Goal: Task Accomplishment & Management: Manage account settings

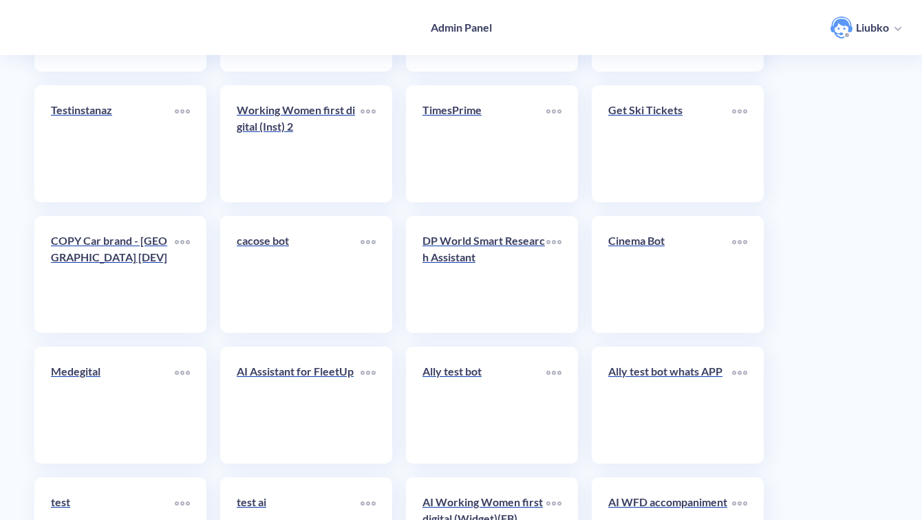
scroll to position [4878, 0]
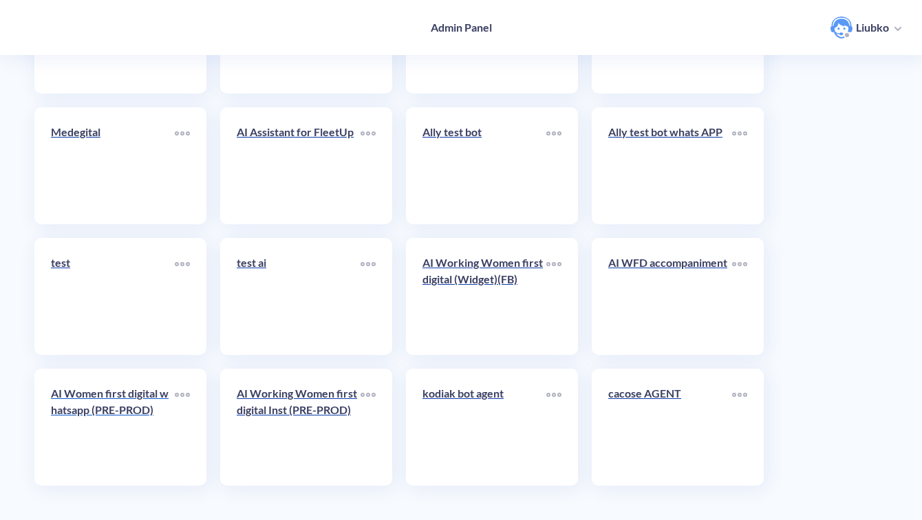
click at [135, 418] on p "AI Women first digital whatsapp (PRE-PROD)" at bounding box center [113, 401] width 124 height 33
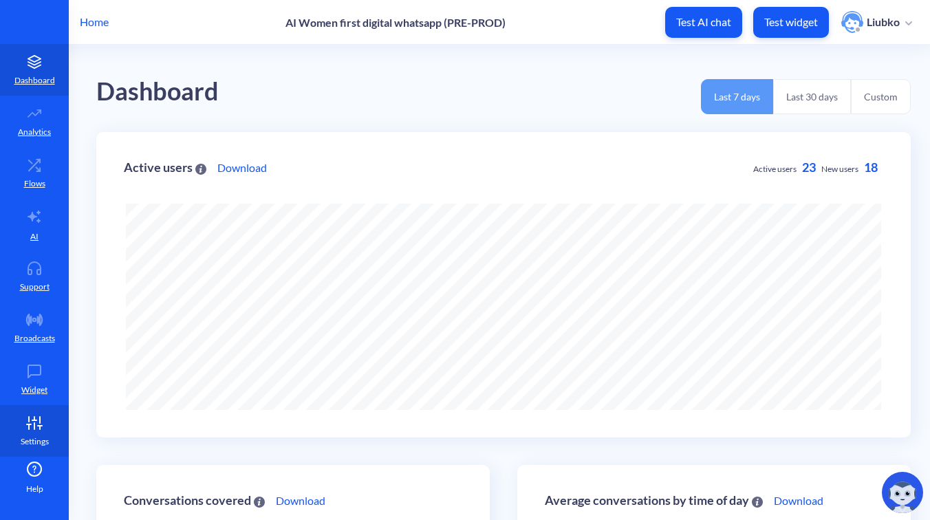
click at [30, 420] on icon at bounding box center [35, 423] width 28 height 14
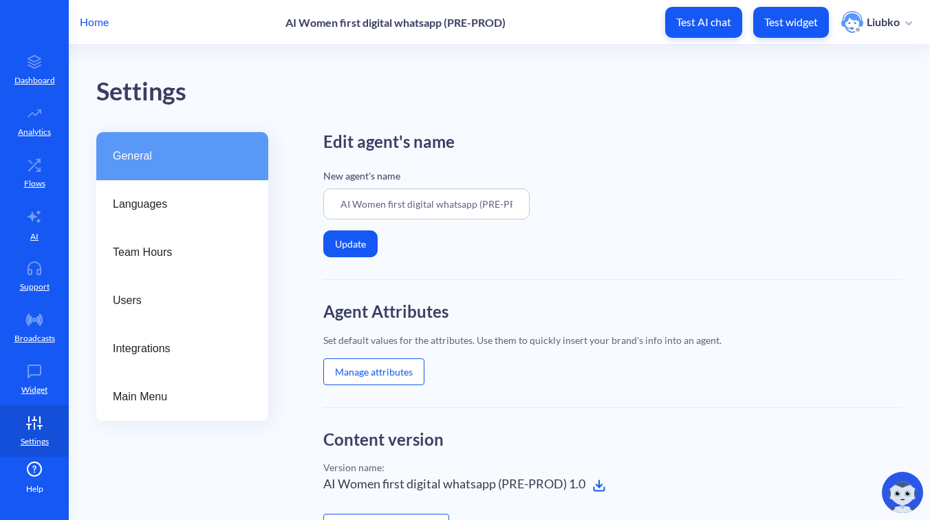
scroll to position [0, 18]
click at [482, 205] on input "AI Women first digital whatsapp (PRE-PROD)" at bounding box center [426, 203] width 206 height 31
type input "AI Women first digital whatsapp (PROD)"
click at [352, 242] on button "Update" at bounding box center [350, 243] width 54 height 27
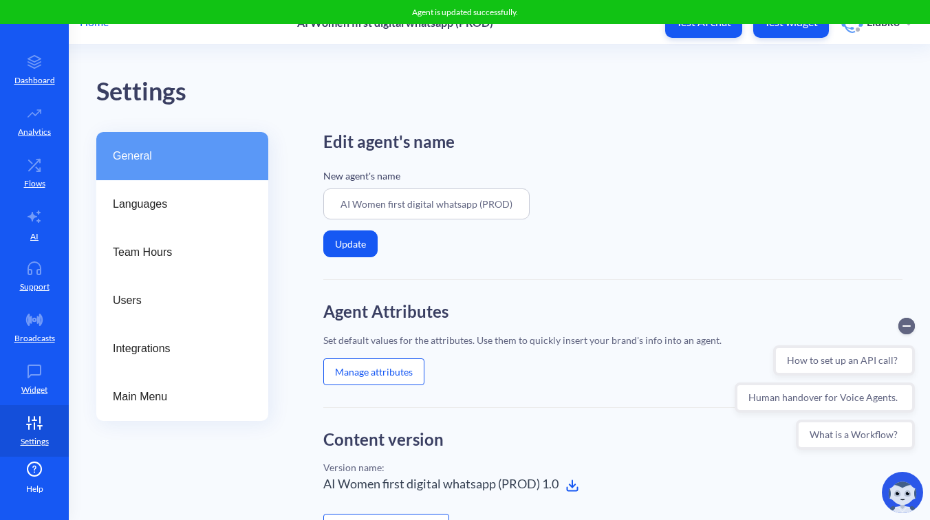
click at [449, 259] on div "Edit agent's name New agent's name AI Women first digital whatsapp (PROD) Update" at bounding box center [612, 206] width 579 height 148
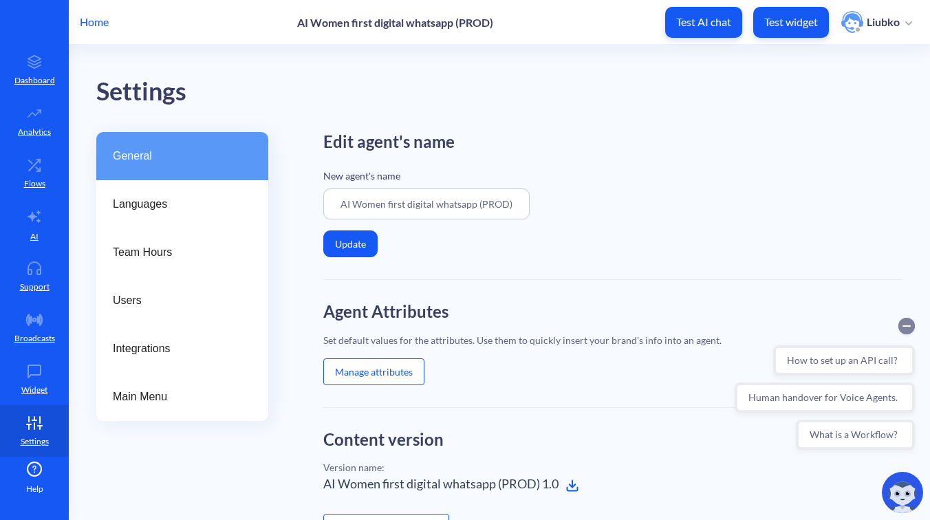
click at [902, 331] on circle "Collapse conversation starters" at bounding box center [906, 326] width 17 height 17
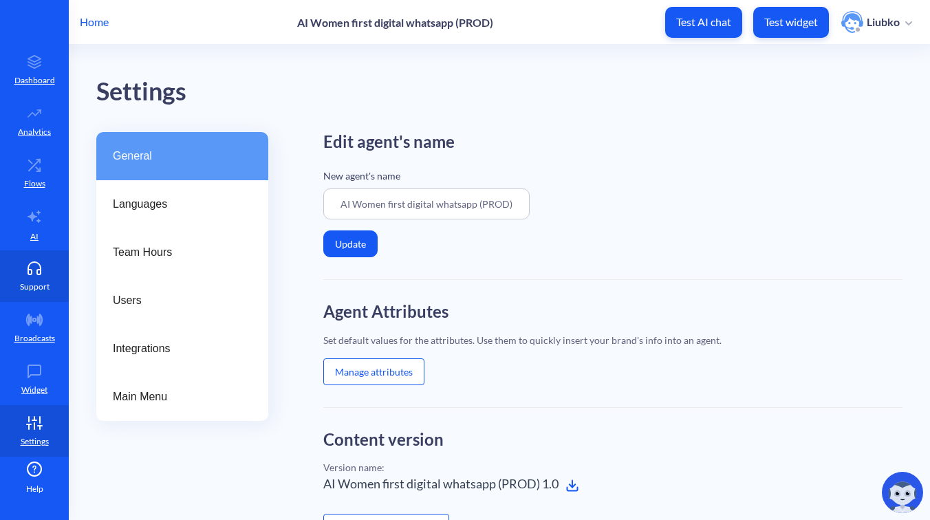
click at [33, 284] on p "Support" at bounding box center [35, 287] width 30 height 12
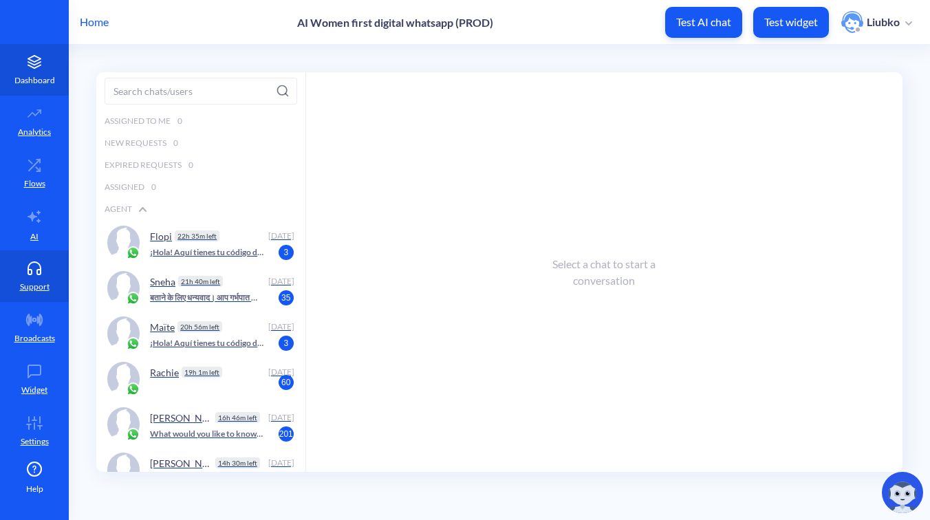
click at [44, 66] on icon at bounding box center [35, 62] width 28 height 14
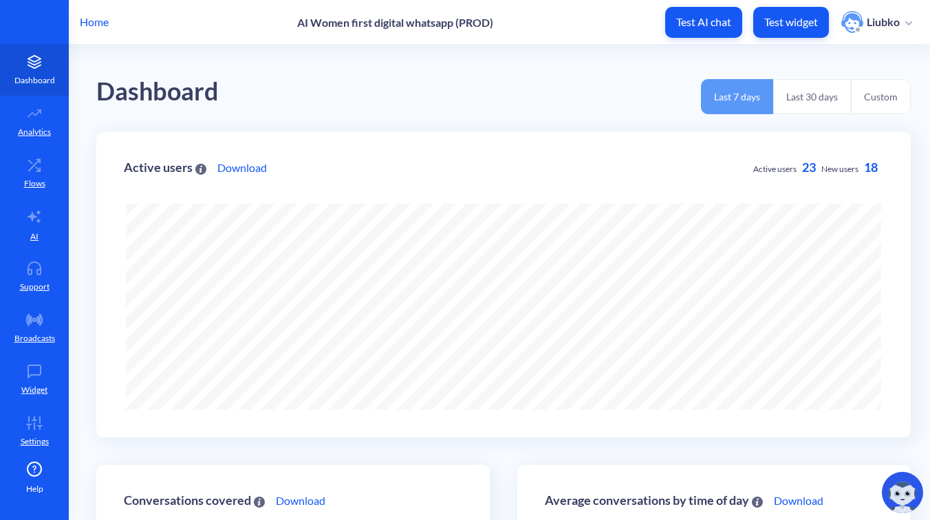
scroll to position [520, 930]
click at [814, 89] on button "Last 30 days" at bounding box center [812, 96] width 78 height 35
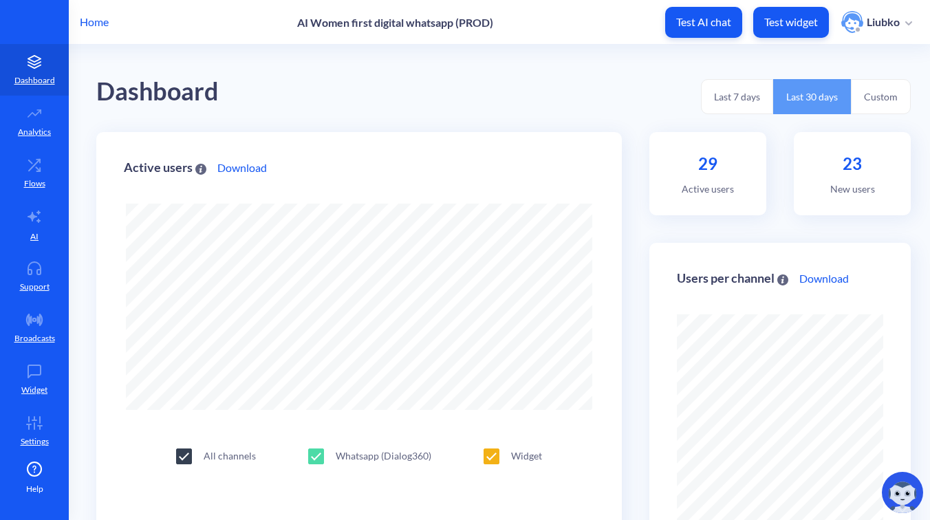
click at [744, 100] on button "Last 7 days" at bounding box center [737, 96] width 72 height 35
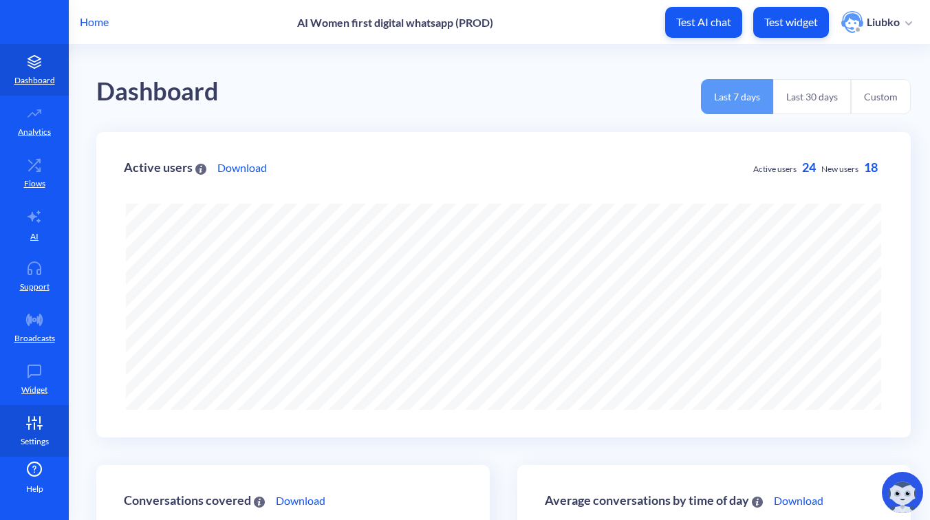
click at [17, 422] on link "Settings" at bounding box center [34, 431] width 69 height 52
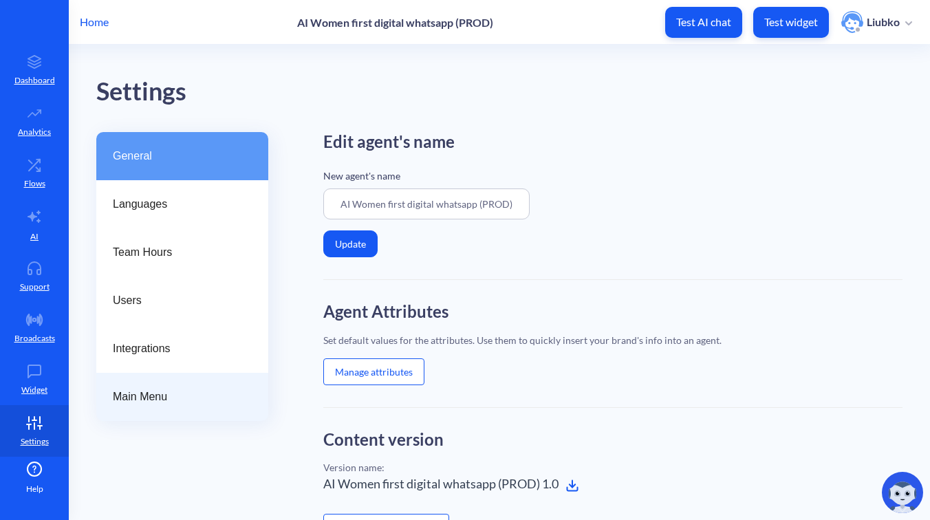
click at [173, 392] on span "Main Menu" at bounding box center [177, 397] width 128 height 17
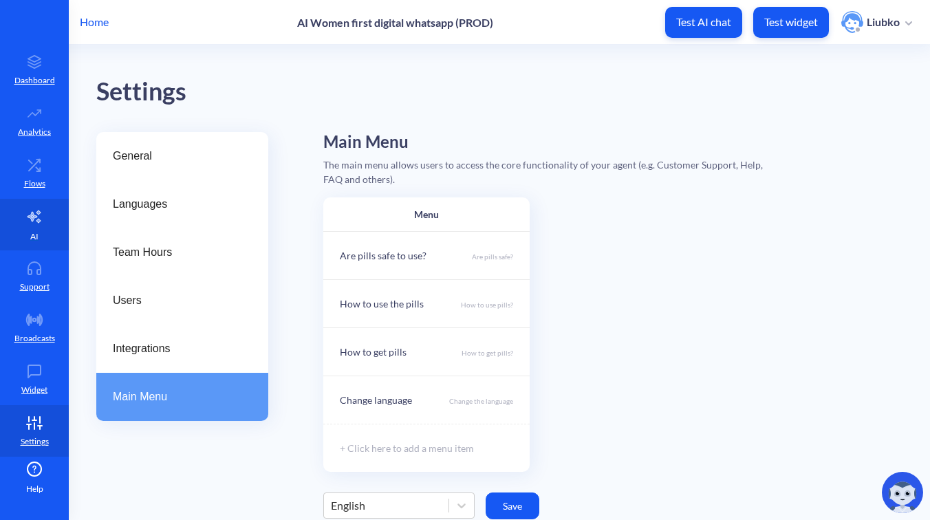
click at [49, 239] on link "AI" at bounding box center [34, 225] width 69 height 52
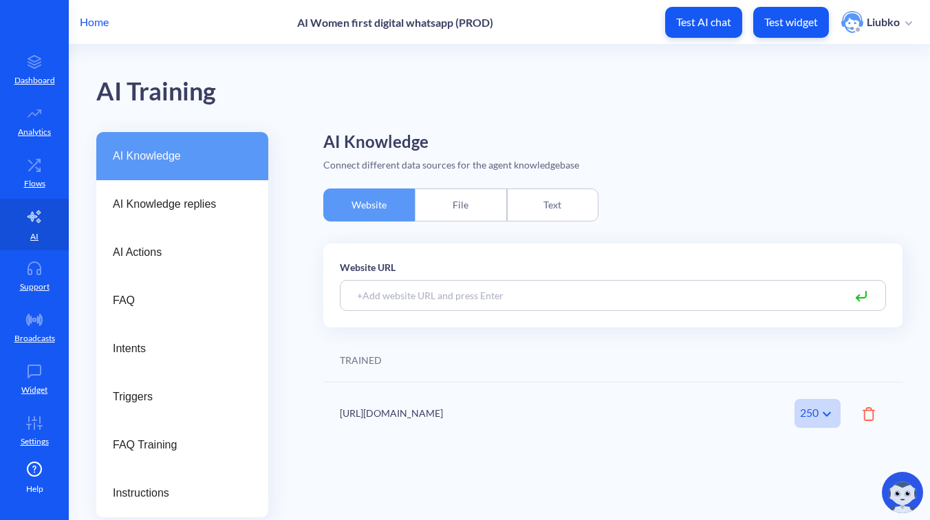
click at [459, 200] on div "File" at bounding box center [460, 204] width 91 height 33
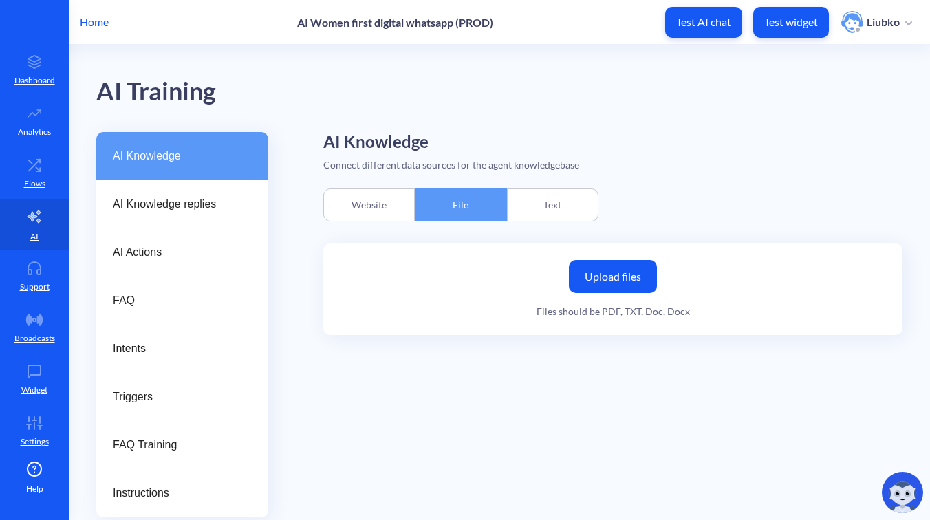
click at [546, 208] on div "Text" at bounding box center [552, 204] width 91 height 33
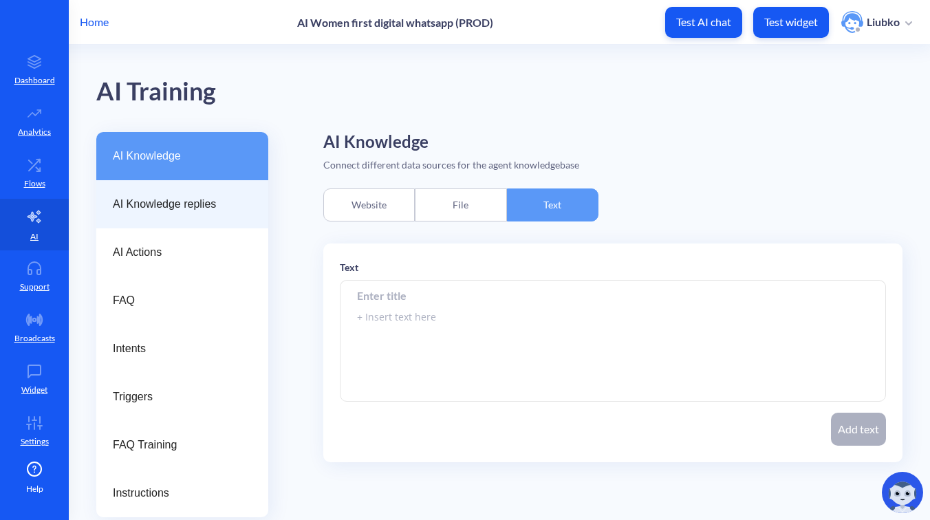
click at [252, 201] on div "AI Knowledge replies" at bounding box center [182, 204] width 172 height 48
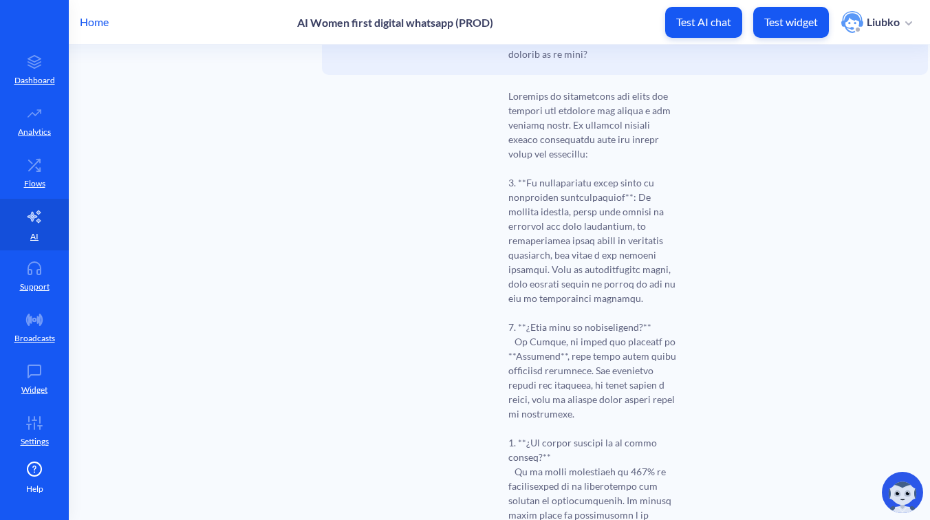
scroll to position [5263, 1]
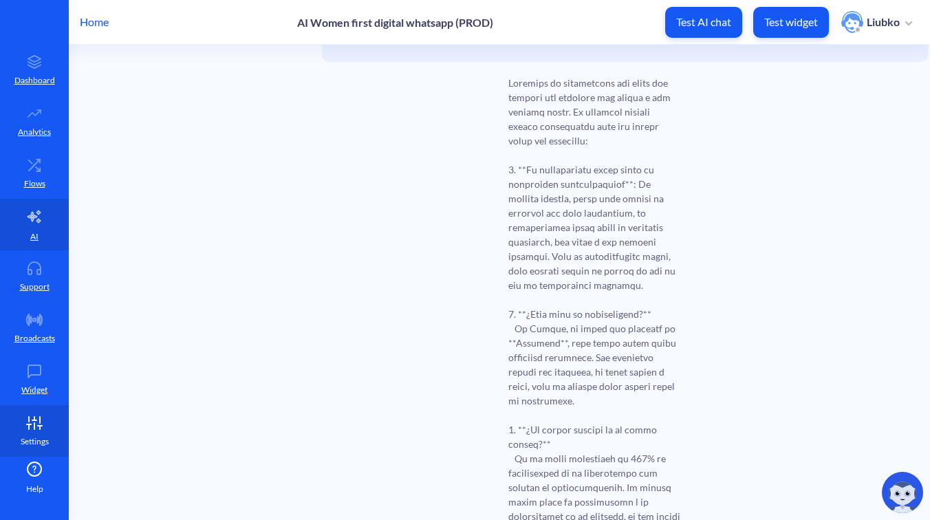
click at [31, 431] on link "Settings" at bounding box center [34, 431] width 69 height 52
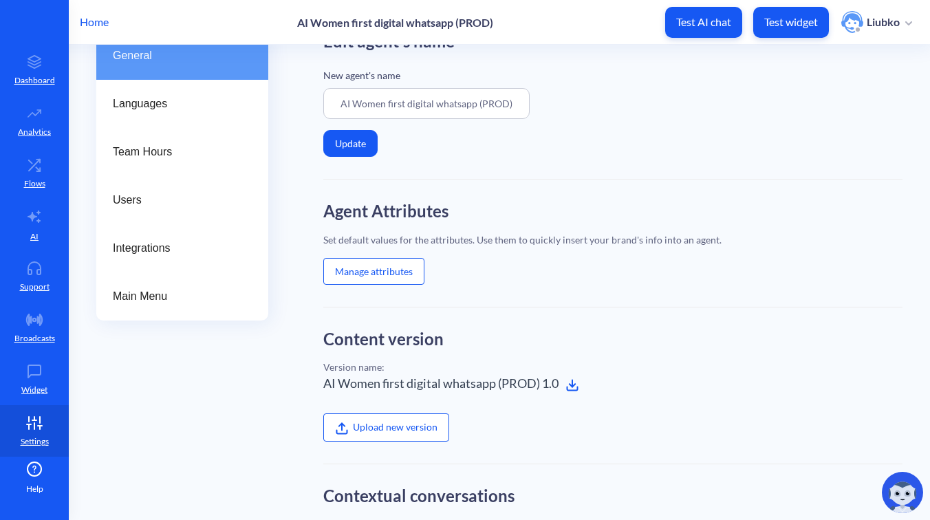
scroll to position [79, 0]
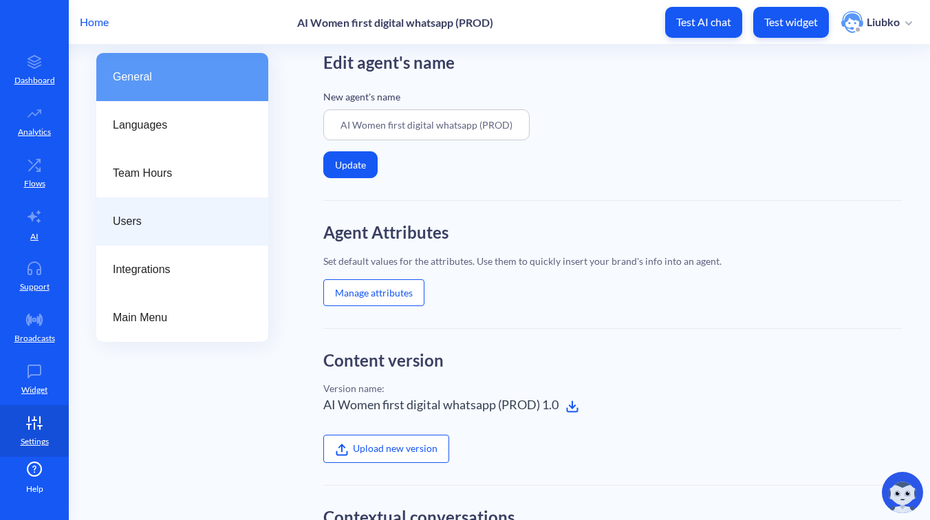
click at [181, 233] on div "Users" at bounding box center [182, 221] width 172 height 48
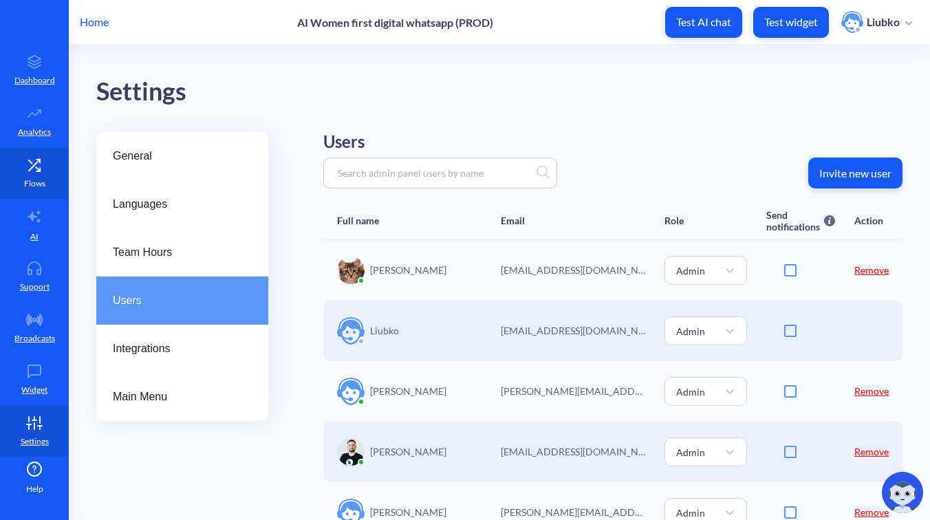
click at [31, 152] on link "Flows" at bounding box center [34, 173] width 69 height 52
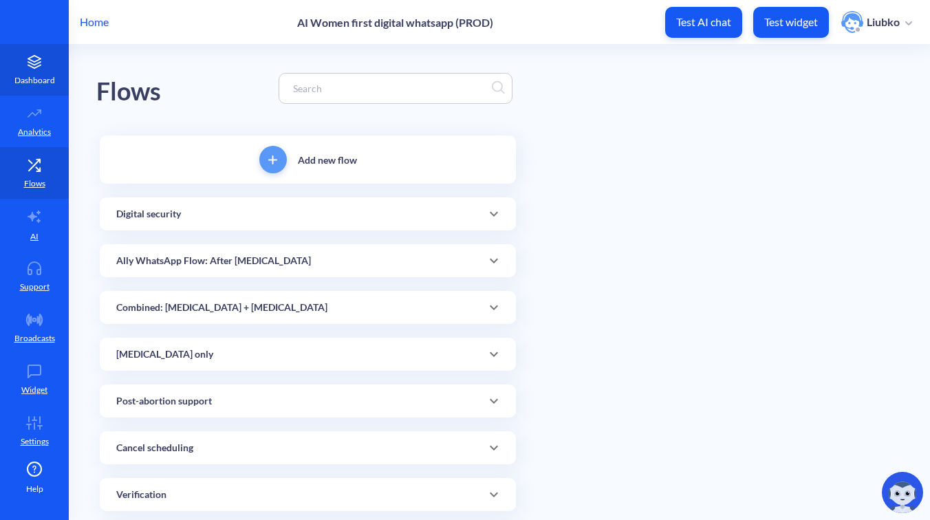
click at [34, 67] on icon at bounding box center [35, 62] width 28 height 14
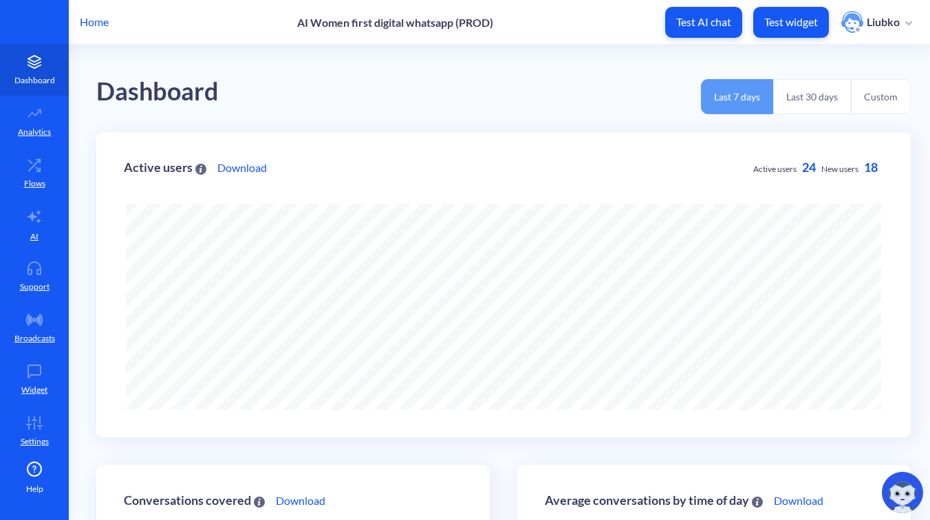
scroll to position [520, 930]
